Goal: Task Accomplishment & Management: Use online tool/utility

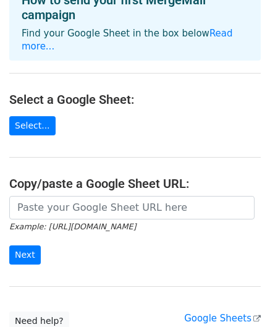
scroll to position [79, 0]
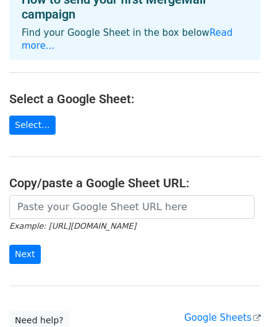
click at [38, 138] on main "Choose a Google Sheet Use one of the options below... How to send your first Me…" at bounding box center [135, 130] width 270 height 400
click at [40, 135] on main "Choose a Google Sheet Use one of the options below... How to send your first Me…" at bounding box center [135, 130] width 270 height 400
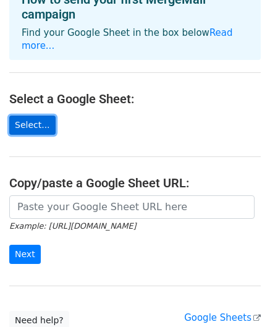
click at [29, 118] on link "Select..." at bounding box center [32, 125] width 46 height 19
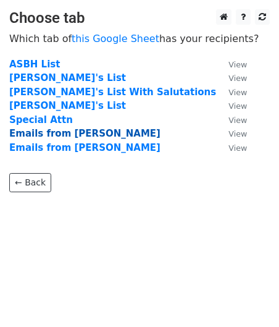
click at [80, 132] on strong "Emails from John" at bounding box center [84, 133] width 151 height 11
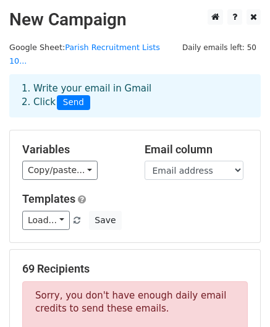
click at [132, 192] on h5 "Templates" at bounding box center [135, 199] width 226 height 14
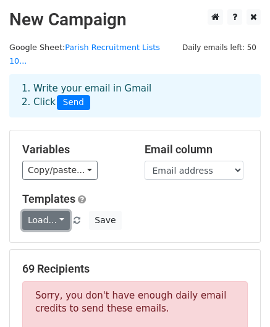
click at [62, 211] on link "Load..." at bounding box center [46, 220] width 48 height 19
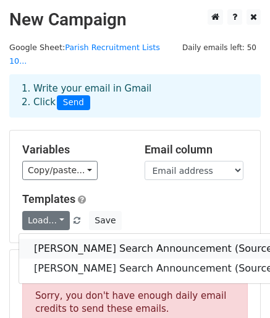
click at [81, 239] on link "Rector Search Announcement (Sources) from John Gude" at bounding box center [214, 249] width 390 height 20
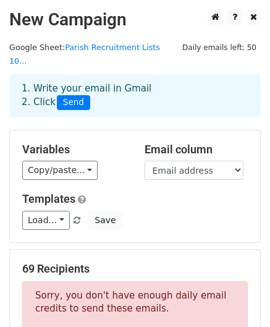
click at [101, 192] on h5 "Templates" at bounding box center [135, 199] width 226 height 14
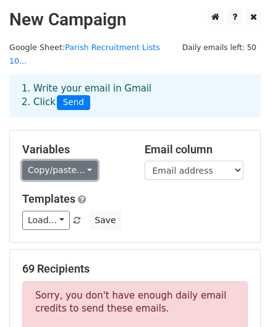
click at [84, 161] on link "Copy/paste..." at bounding box center [59, 170] width 75 height 19
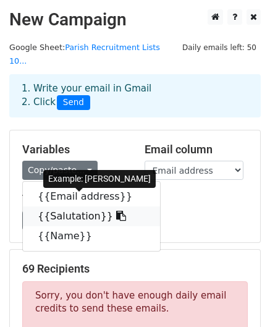
click at [64, 206] on link "{{Salutation}}" at bounding box center [91, 216] width 137 height 20
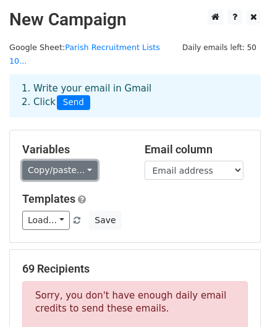
click at [84, 161] on link "Copy/paste..." at bounding box center [59, 170] width 75 height 19
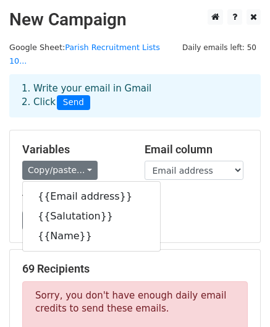
drag, startPoint x: 55, startPoint y: 218, endPoint x: 7, endPoint y: 98, distance: 129.3
click at [7, 98] on div "1. Write your email in Gmail 2. Click Send" at bounding box center [135, 104] width 270 height 49
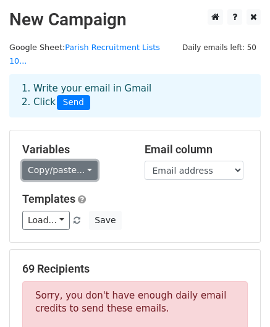
click at [81, 161] on link "Copy/paste..." at bounding box center [59, 170] width 75 height 19
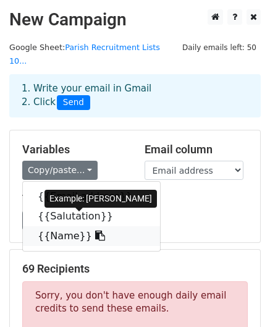
click at [62, 226] on link "{{Name}}" at bounding box center [91, 236] width 137 height 20
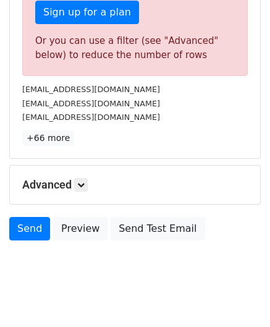
scroll to position [440, 0]
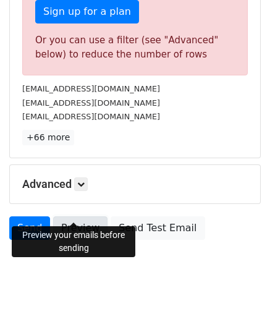
click at [76, 216] on link "Preview" at bounding box center [80, 227] width 54 height 23
click at [69, 216] on link "Preview" at bounding box center [80, 227] width 54 height 23
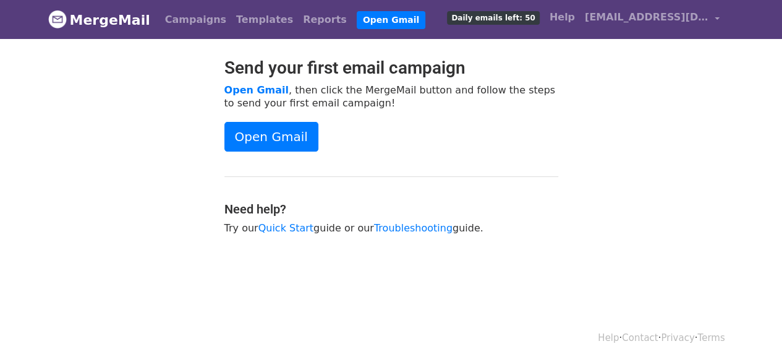
click at [93, 14] on link "MergeMail" at bounding box center [99, 20] width 102 height 26
click at [496, 14] on span "Daily emails left: 50" at bounding box center [493, 18] width 92 height 14
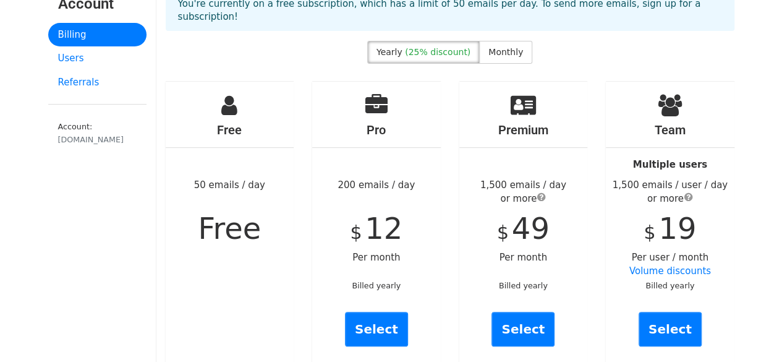
scroll to position [91, 0]
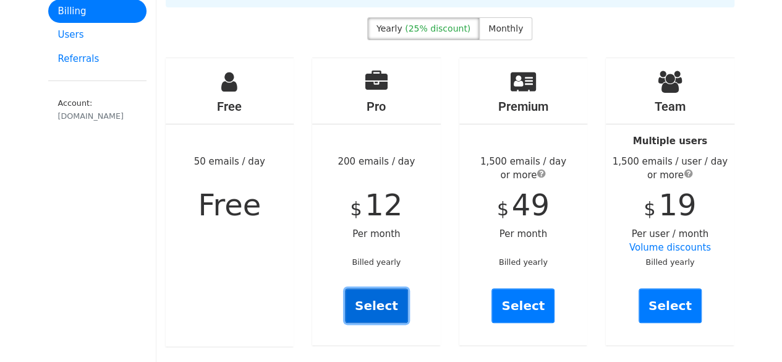
click at [378, 292] on link "Select" at bounding box center [376, 305] width 63 height 35
click at [509, 23] on span "Monthly" at bounding box center [505, 28] width 35 height 10
click at [373, 289] on link "Select" at bounding box center [376, 305] width 63 height 35
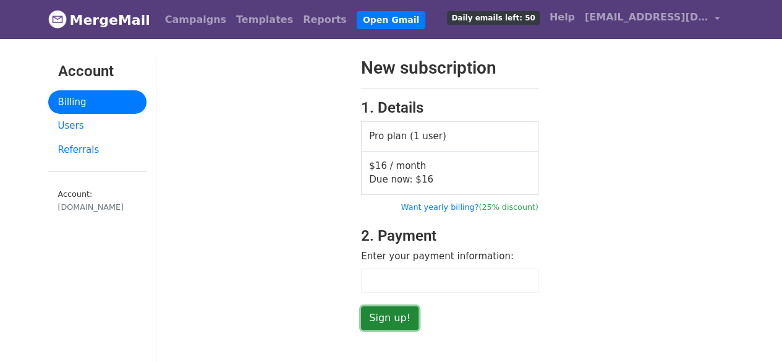
click at [381, 315] on input "Sign up!" at bounding box center [389, 317] width 57 height 23
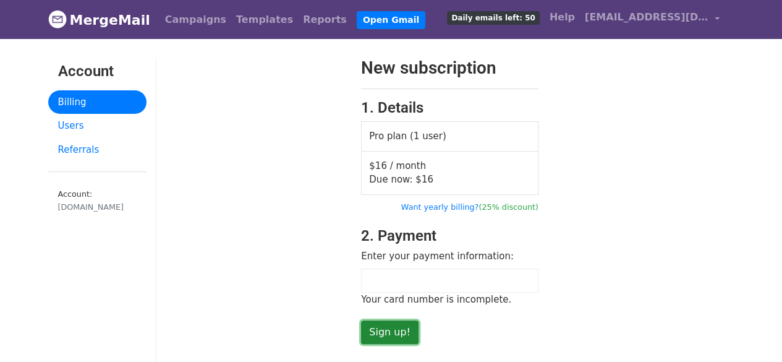
click at [387, 326] on input "Sign up!" at bounding box center [389, 331] width 57 height 23
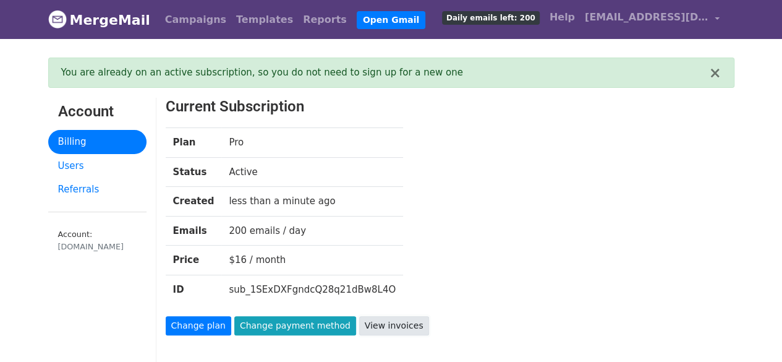
click at [364, 325] on link "View invoices" at bounding box center [394, 325] width 70 height 19
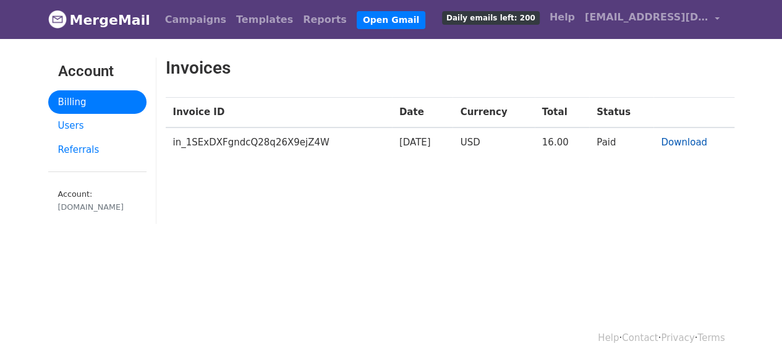
click at [679, 137] on link "Download" at bounding box center [684, 142] width 46 height 11
click at [242, 22] on link "Templates" at bounding box center [264, 19] width 67 height 25
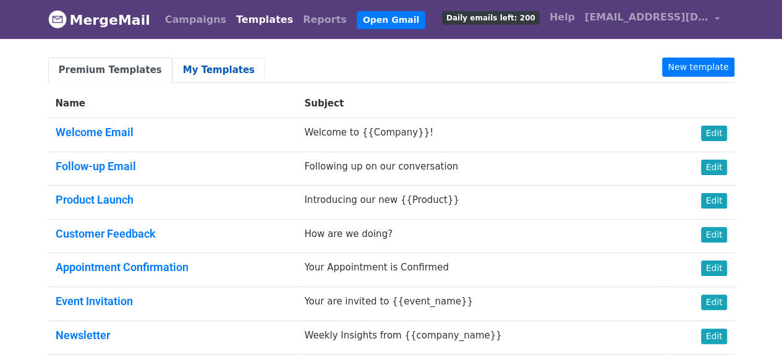
click at [231, 75] on link "My Templates" at bounding box center [218, 69] width 93 height 25
click at [232, 77] on link "My Templates" at bounding box center [218, 69] width 93 height 25
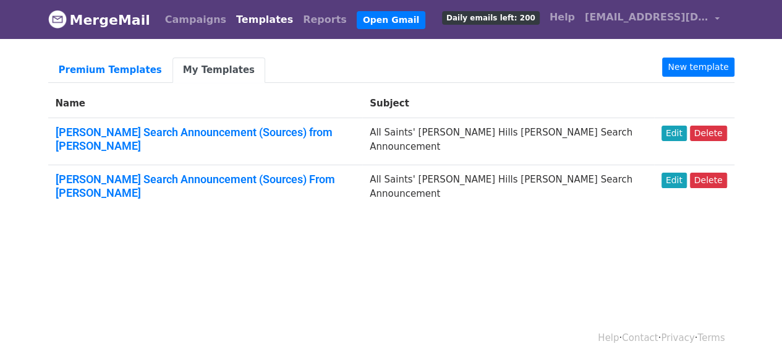
click at [197, 66] on link "My Templates" at bounding box center [218, 69] width 93 height 25
click at [680, 130] on link "Edit" at bounding box center [674, 133] width 25 height 15
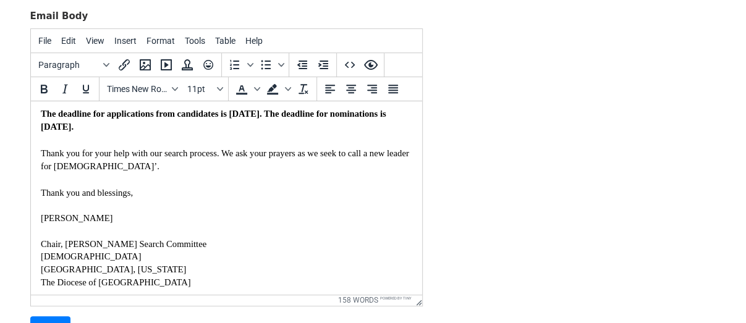
scroll to position [194, 0]
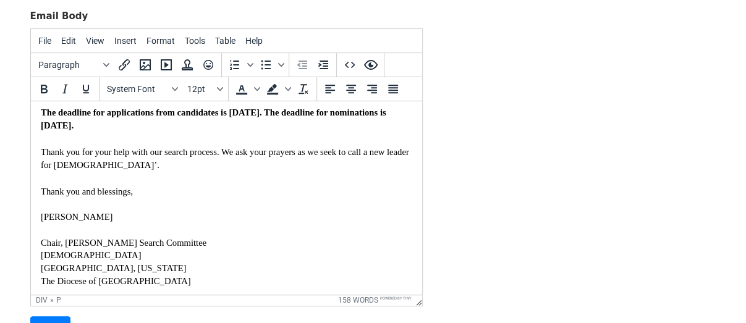
click at [90, 225] on p at bounding box center [226, 229] width 372 height 13
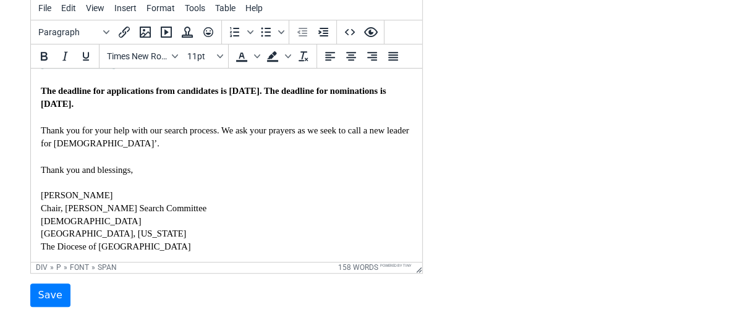
scroll to position [239, 0]
click at [48, 296] on input "Save" at bounding box center [50, 295] width 40 height 23
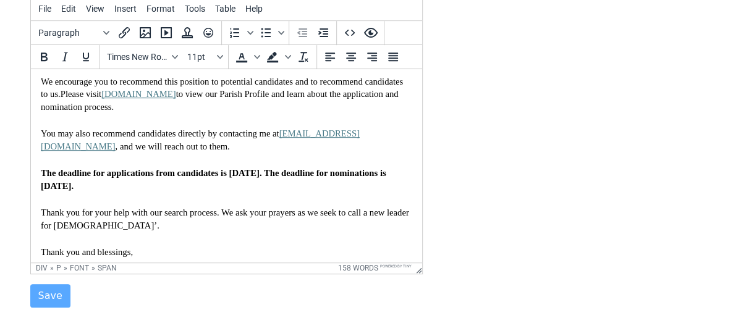
scroll to position [0, 0]
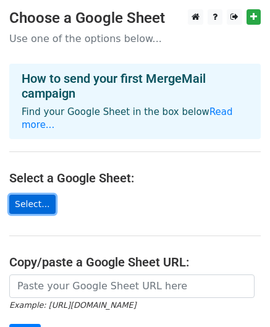
click at [37, 195] on link "Select..." at bounding box center [32, 204] width 46 height 19
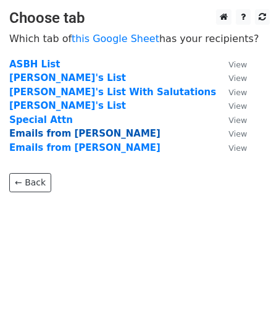
click at [61, 130] on strong "Emails from John" at bounding box center [84, 133] width 151 height 11
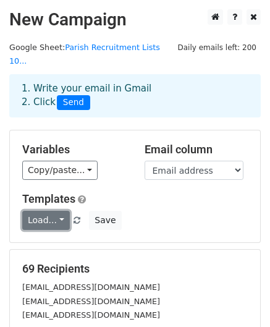
click at [54, 211] on link "Load..." at bounding box center [46, 220] width 48 height 19
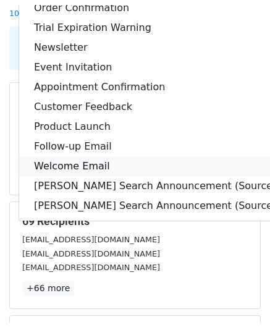
scroll to position [53, 0]
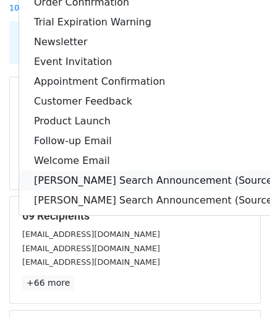
click at [138, 171] on link "[PERSON_NAME] Search Announcement (Sources) from [PERSON_NAME]" at bounding box center [214, 181] width 390 height 20
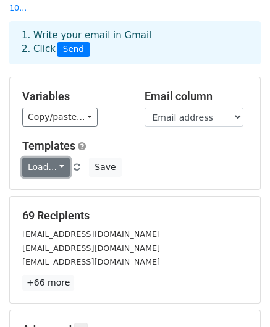
click at [57, 158] on link "Load..." at bounding box center [46, 167] width 48 height 19
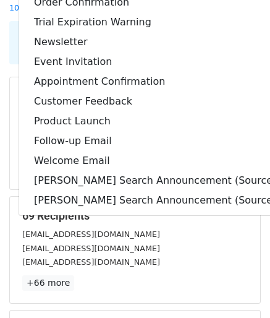
click at [115, 284] on div "69 Recipients [EMAIL_ADDRESS][DOMAIN_NAME] [EMAIL_ADDRESS][DOMAIN_NAME] [EMAIL_…" at bounding box center [135, 250] width 250 height 106
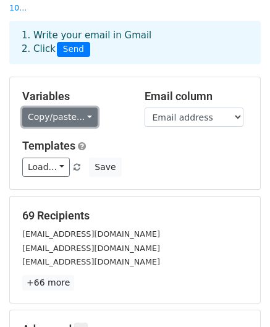
click at [83, 108] on link "Copy/paste..." at bounding box center [59, 117] width 75 height 19
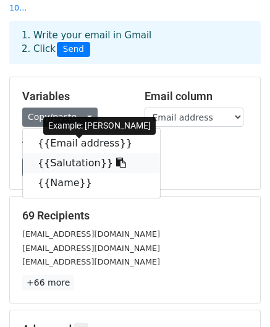
click at [70, 153] on link "{{Salutation}}" at bounding box center [91, 163] width 137 height 20
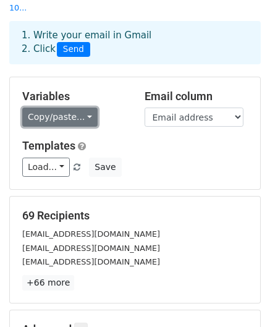
click at [42, 108] on link "Copy/paste..." at bounding box center [59, 117] width 75 height 19
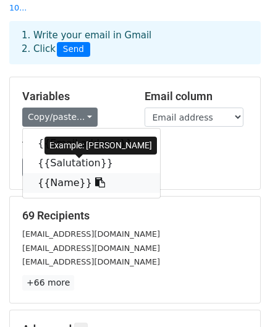
click at [59, 173] on link "{{Name}}" at bounding box center [91, 183] width 137 height 20
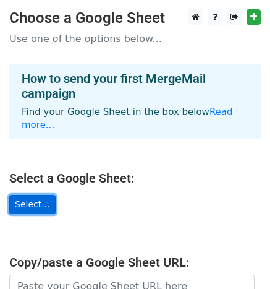
click at [31, 195] on link "Select..." at bounding box center [32, 204] width 46 height 19
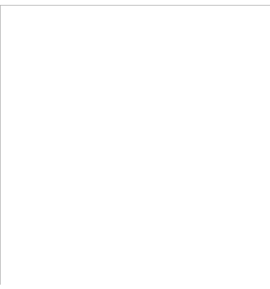
scroll to position [5, 0]
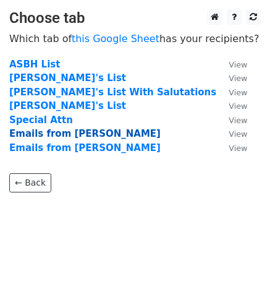
click at [68, 132] on strong "Emails from John" at bounding box center [84, 133] width 151 height 11
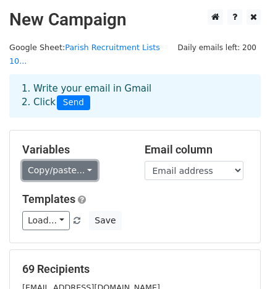
click at [82, 161] on link "Copy/paste..." at bounding box center [59, 170] width 75 height 19
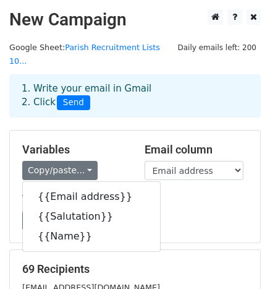
click at [158, 211] on div "Load... Webinar Invitation Order Confirmation Trial Expiration Warning Newslett…" at bounding box center [135, 220] width 244 height 19
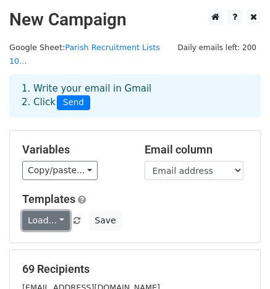
click at [59, 211] on link "Load..." at bounding box center [46, 220] width 48 height 19
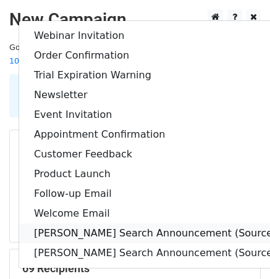
click at [82, 224] on link "Rector Search Announcement (Sources) from John Gude" at bounding box center [214, 234] width 390 height 20
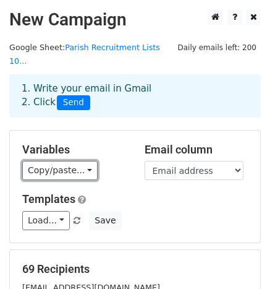
click at [61, 161] on link "Copy/paste..." at bounding box center [59, 170] width 75 height 19
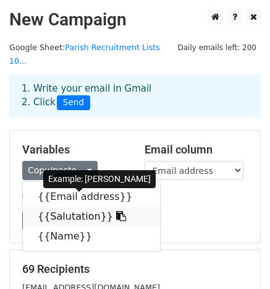
click at [66, 206] on link "{{Salutation}}" at bounding box center [91, 216] width 137 height 20
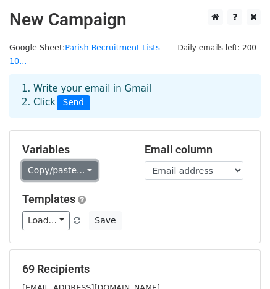
click at [74, 161] on link "Copy/paste..." at bounding box center [59, 170] width 75 height 19
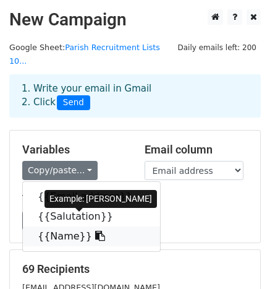
click at [57, 226] on link "{{Name}}" at bounding box center [91, 236] width 137 height 20
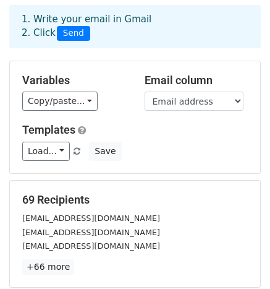
scroll to position [238, 0]
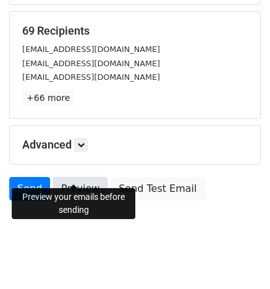
click at [69, 177] on link "Preview" at bounding box center [80, 188] width 54 height 23
click at [78, 177] on link "Preview" at bounding box center [80, 188] width 54 height 23
click at [79, 177] on link "Preview" at bounding box center [80, 188] width 54 height 23
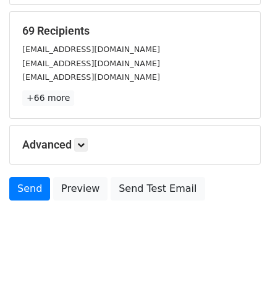
click at [115, 254] on html "New Campaign Daily emails left: 200 Google Sheet: Parish Recruitment Lists 10..…" at bounding box center [135, 33] width 270 height 543
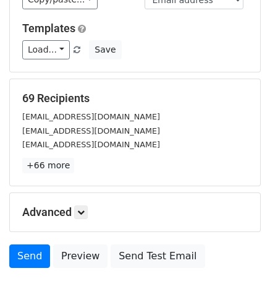
scroll to position [170, 0]
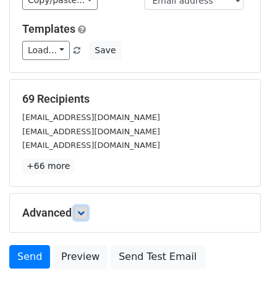
click at [80, 209] on icon at bounding box center [80, 212] width 7 height 7
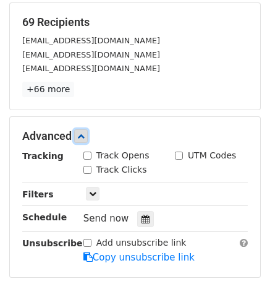
scroll to position [249, 0]
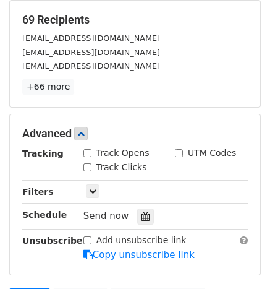
click at [85, 236] on input "Add unsubscribe link" at bounding box center [87, 240] width 8 height 8
checkbox input "true"
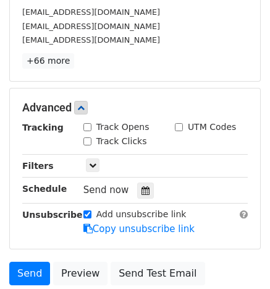
scroll to position [325, 0]
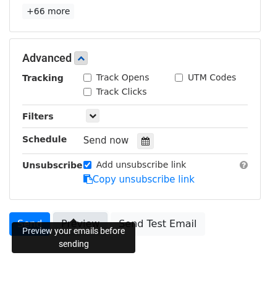
click at [75, 212] on link "Preview" at bounding box center [80, 223] width 54 height 23
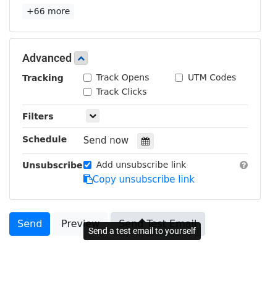
click at [151, 212] on link "Send Test Email" at bounding box center [158, 223] width 94 height 23
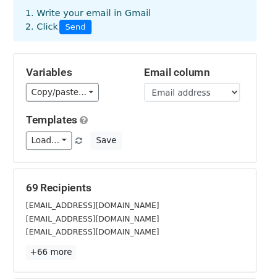
scroll to position [74, 0]
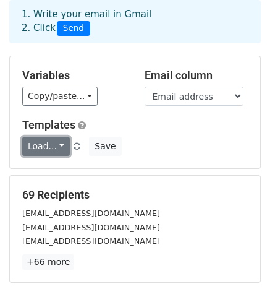
click at [53, 137] on link "Load..." at bounding box center [46, 146] width 48 height 19
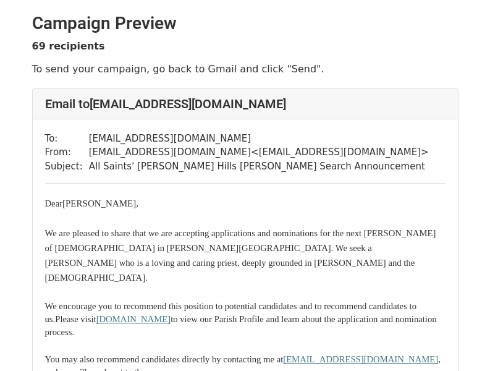
click at [420, 113] on div "Email to info@realepiscopal.org" at bounding box center [245, 104] width 425 height 30
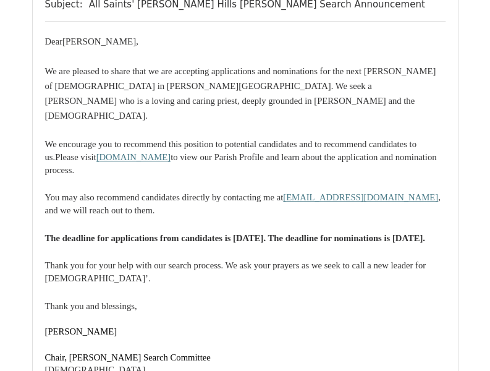
scroll to position [161, 0]
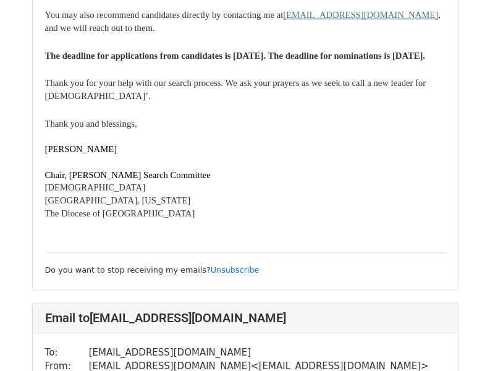
scroll to position [345, 0]
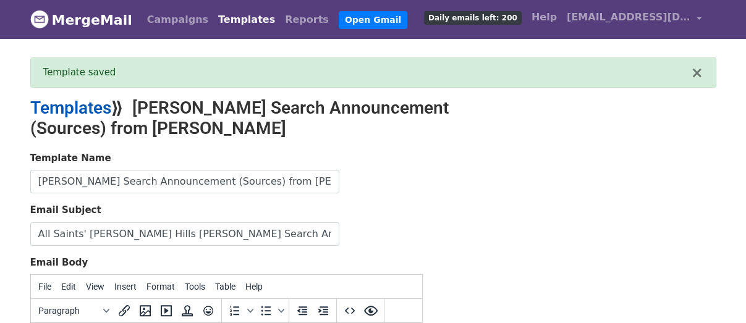
click at [87, 108] on link "Templates" at bounding box center [70, 108] width 81 height 20
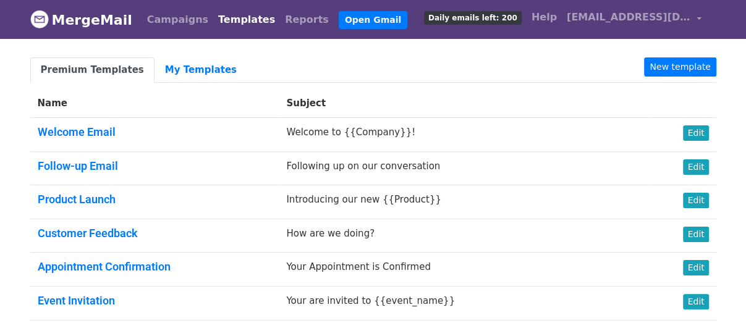
click at [87, 108] on th "Name" at bounding box center [154, 103] width 249 height 29
click at [175, 67] on link "My Templates" at bounding box center [201, 69] width 93 height 25
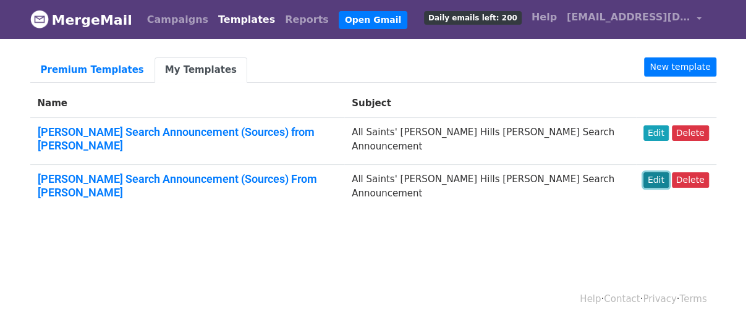
click at [653, 172] on link "Edit" at bounding box center [656, 179] width 25 height 15
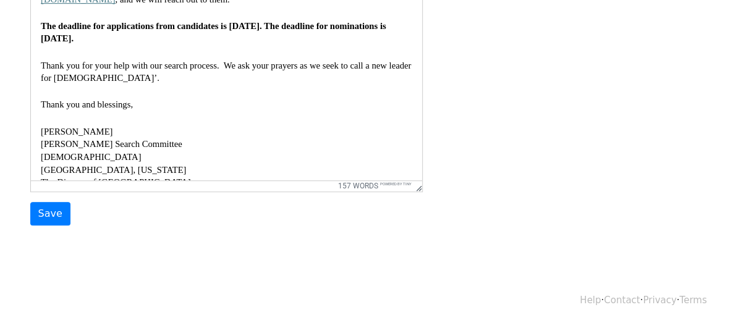
scroll to position [176, 0]
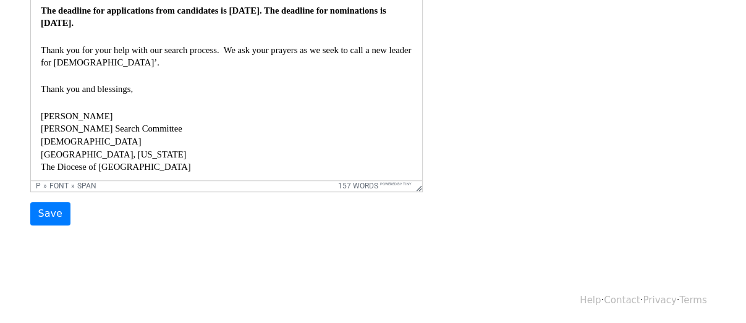
drag, startPoint x: 184, startPoint y: 151, endPoint x: 483, endPoint y: 194, distance: 302.8
click at [483, 194] on div "Template Name [PERSON_NAME] Search Announcement (Sources) From [PERSON_NAME] Em…" at bounding box center [373, 7] width 705 height 435
click at [47, 212] on input "Save" at bounding box center [50, 213] width 40 height 23
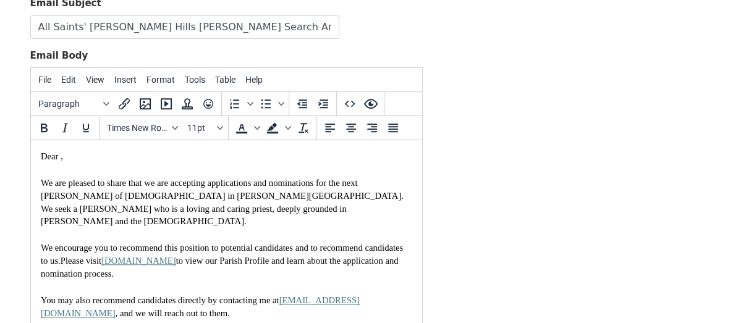
scroll to position [208, 0]
click at [59, 157] on span "Dear ," at bounding box center [51, 156] width 22 height 10
click at [498, 106] on div "Template Name Rector Search Announcement (Sources) From Susan Email Subject All…" at bounding box center [373, 161] width 705 height 435
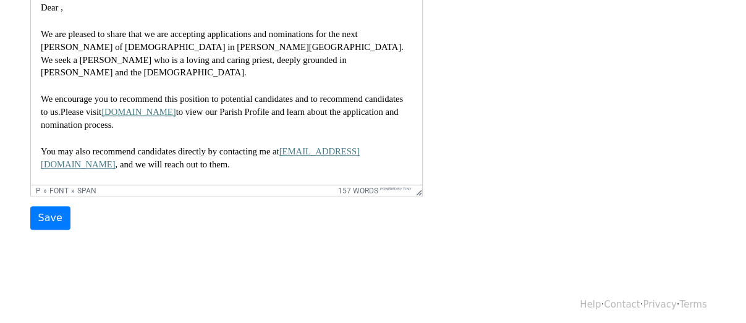
scroll to position [360, 0]
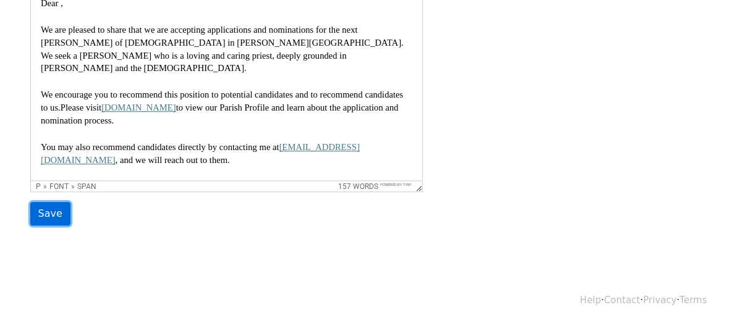
click at [43, 210] on input "Save" at bounding box center [50, 213] width 40 height 23
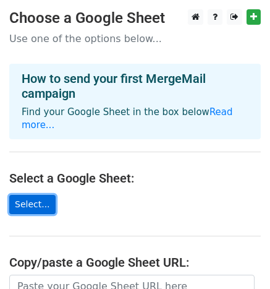
click at [30, 195] on link "Select..." at bounding box center [32, 204] width 46 height 19
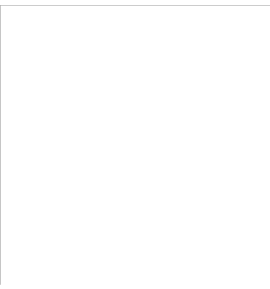
scroll to position [5, 0]
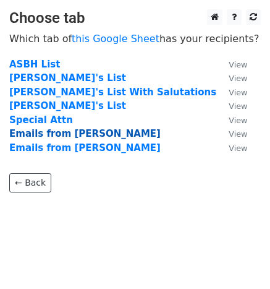
click at [62, 129] on strong "Emails from John" at bounding box center [84, 133] width 151 height 11
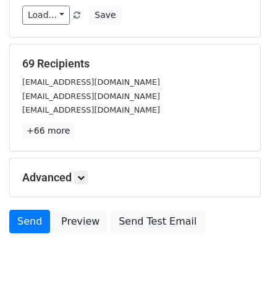
scroll to position [238, 0]
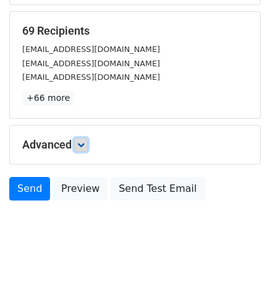
click at [84, 141] on icon at bounding box center [80, 144] width 7 height 7
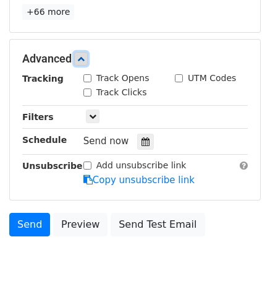
scroll to position [325, 0]
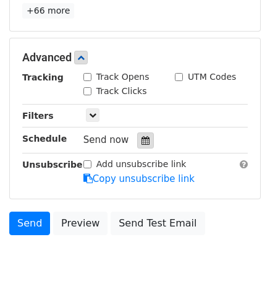
click at [142, 136] on icon at bounding box center [146, 140] width 8 height 9
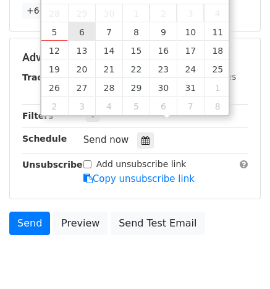
type input "[DATE] 12:00"
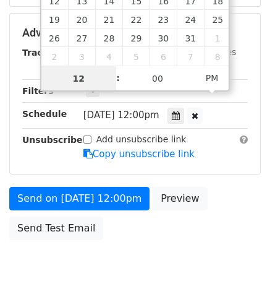
scroll to position [353, 0]
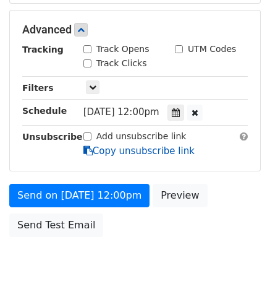
click at [176, 145] on link "Copy unsubscribe link" at bounding box center [138, 150] width 111 height 11
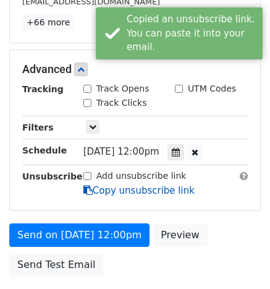
scroll to position [312, 0]
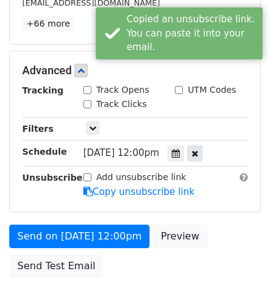
click at [198, 149] on icon at bounding box center [195, 153] width 7 height 9
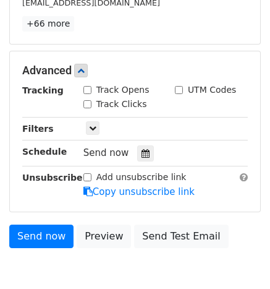
click at [105, 147] on span "Send now" at bounding box center [106, 152] width 46 height 11
drag, startPoint x: 81, startPoint y: 136, endPoint x: 117, endPoint y: 142, distance: 36.9
click at [117, 145] on div "Send now" at bounding box center [165, 153] width 183 height 17
click at [116, 147] on span "Send now" at bounding box center [106, 152] width 46 height 11
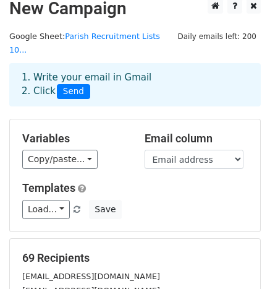
scroll to position [0, 0]
